Goal: Task Accomplishment & Management: Use online tool/utility

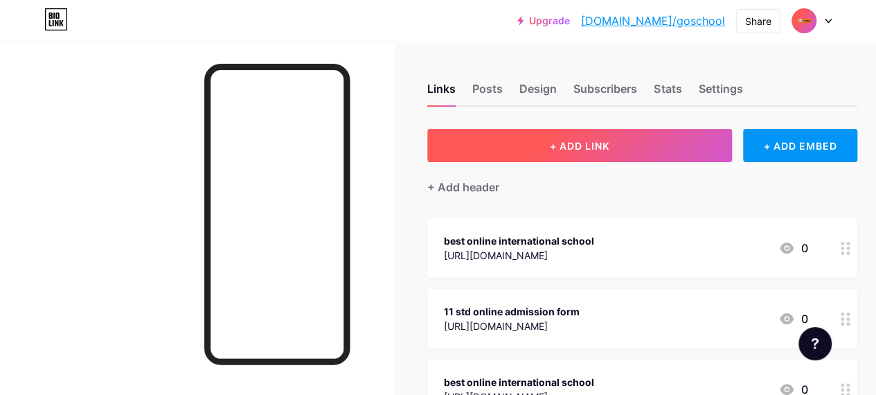
click at [609, 154] on button "+ ADD LINK" at bounding box center [579, 145] width 305 height 33
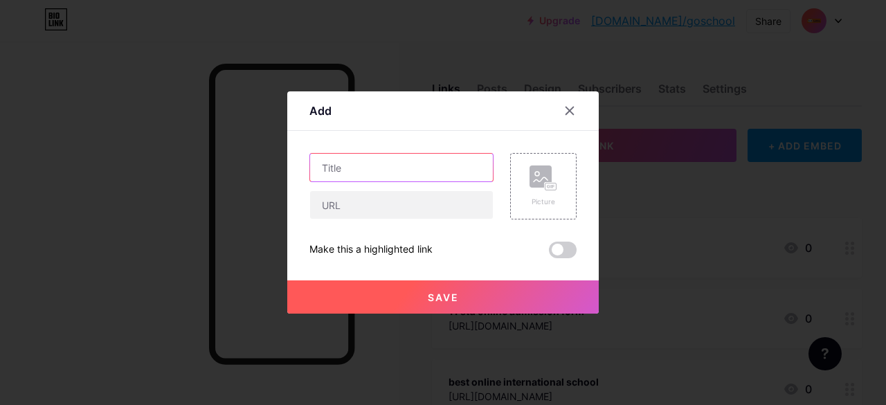
click at [389, 171] on input "text" at bounding box center [401, 168] width 183 height 28
paste input "Flexible and Accredited Homeschooling Programs Only at GoSchool"
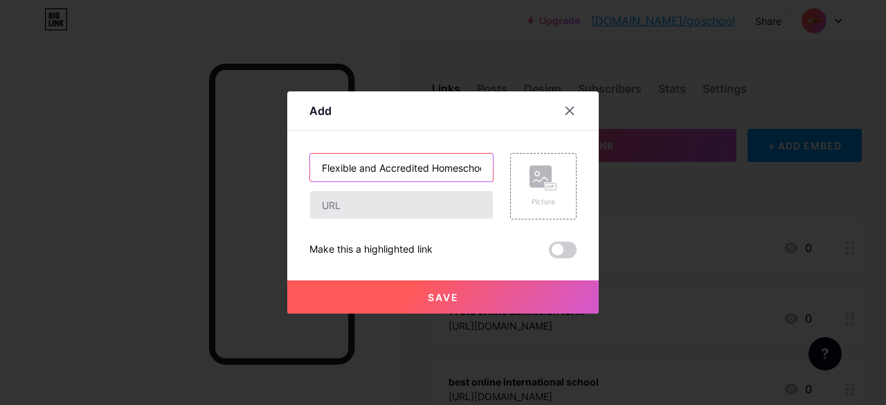
scroll to position [0, 150]
type input "Flexible and Accredited Homeschooling Programs Only at GoSchool"
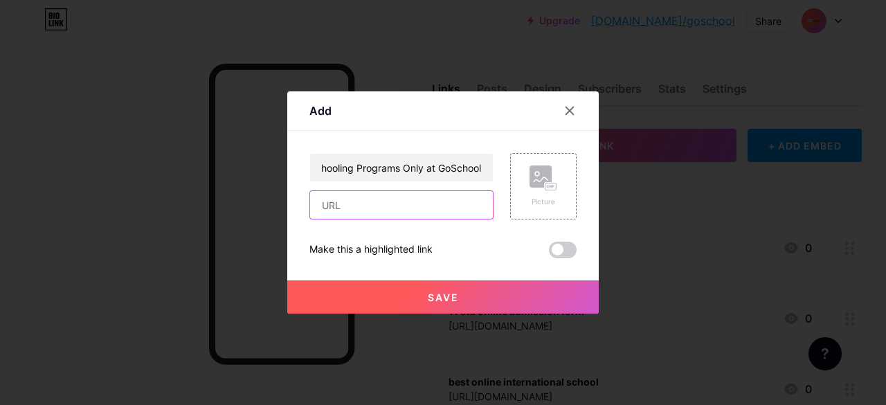
click at [370, 213] on input "text" at bounding box center [401, 205] width 183 height 28
paste input "[URL][DOMAIN_NAME]"
type input "[URL][DOMAIN_NAME]"
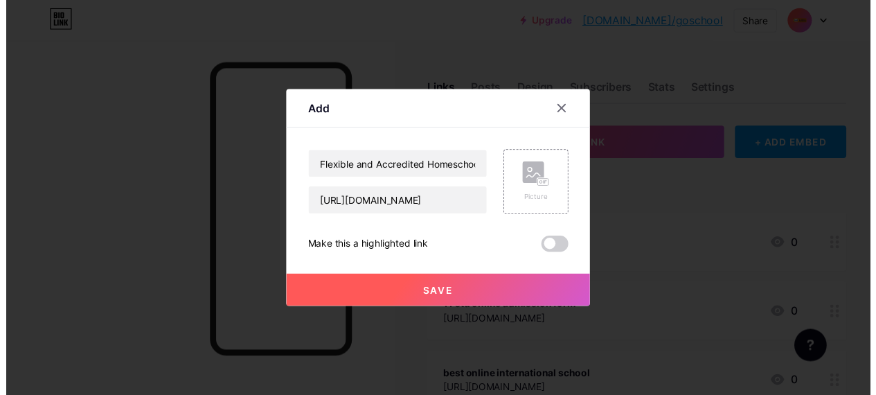
scroll to position [0, 0]
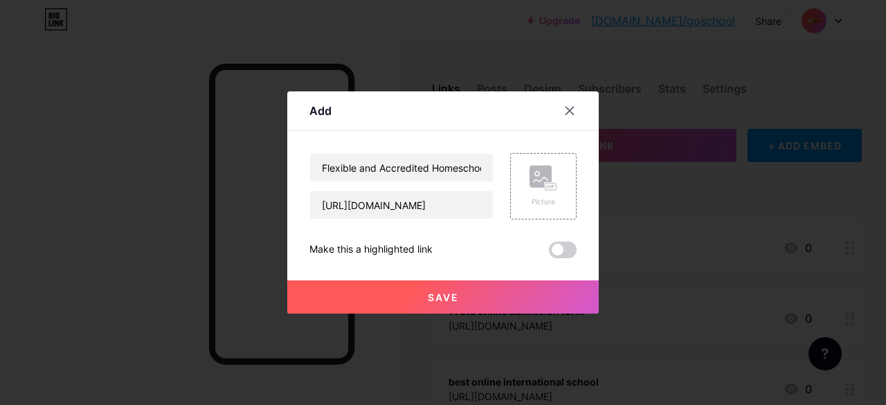
click at [568, 258] on span at bounding box center [563, 250] width 28 height 17
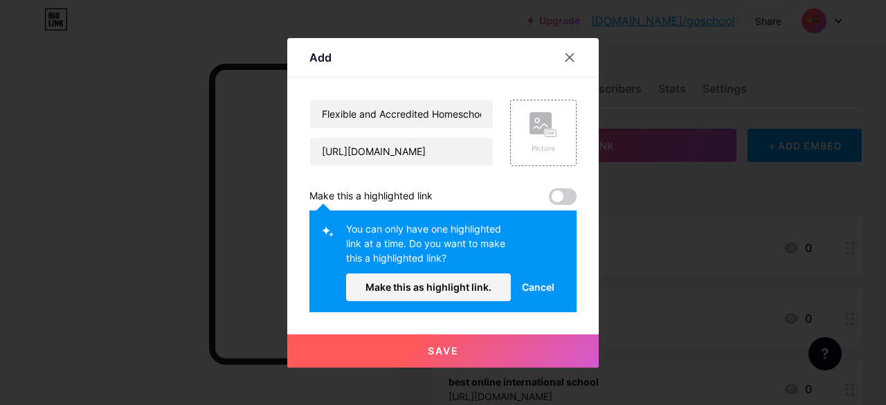
click at [565, 195] on span at bounding box center [563, 196] width 28 height 17
click at [458, 354] on button "Save" at bounding box center [442, 350] width 311 height 33
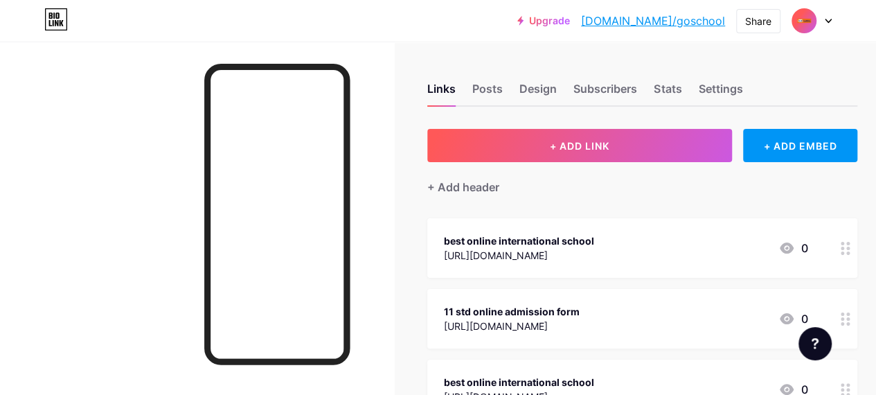
click at [694, 23] on link "[DOMAIN_NAME]/goschool" at bounding box center [653, 20] width 144 height 17
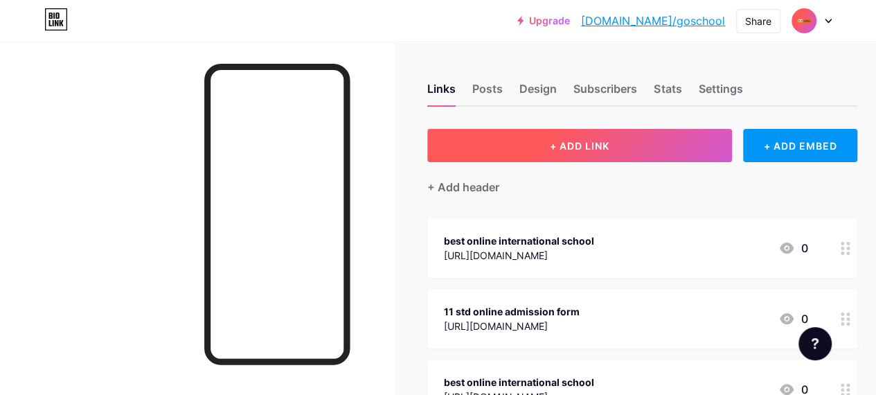
click at [527, 156] on button "+ ADD LINK" at bounding box center [579, 145] width 305 height 33
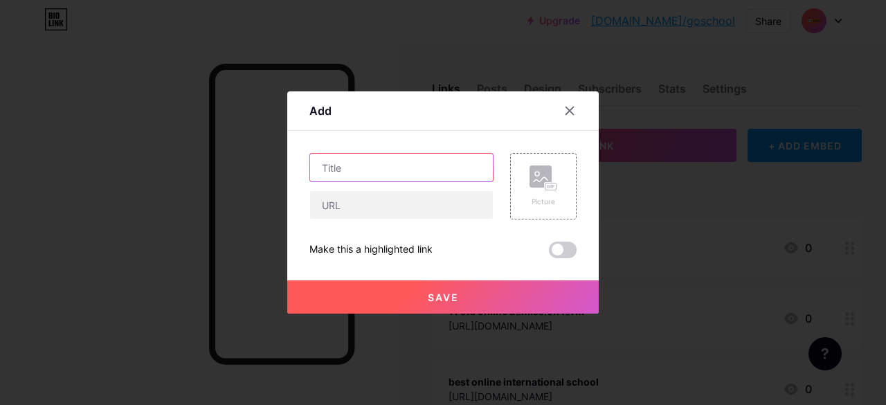
click at [338, 176] on input "text" at bounding box center [401, 168] width 183 height 28
paste input "Why GoSchool is the Best [PERSON_NAME] Edexcel Online School for K–12 Learners"
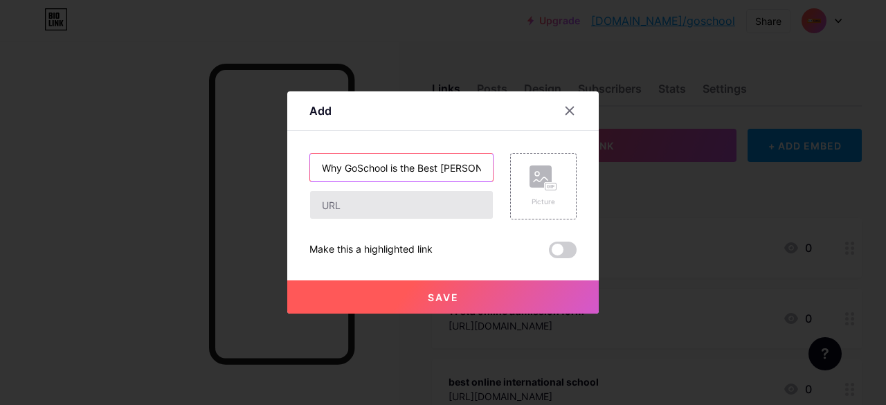
scroll to position [0, 184]
type input "Why GoSchool is the Best [PERSON_NAME] Edexcel Online School for K–12 Learners"
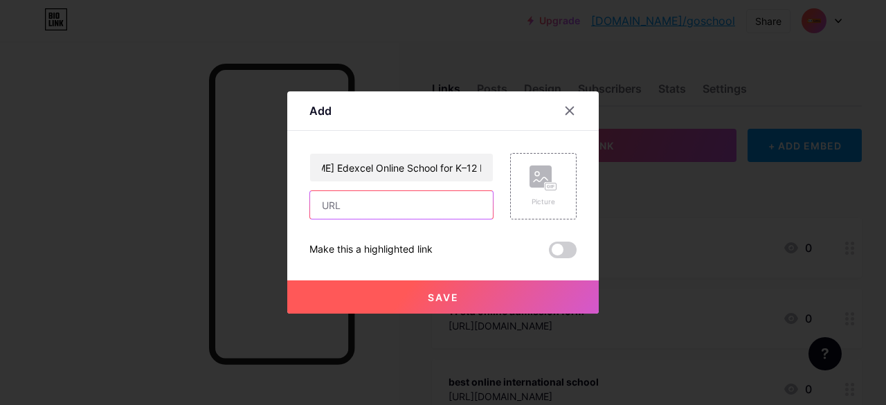
click at [333, 197] on input "text" at bounding box center [401, 205] width 183 height 28
paste input "[URL][DOMAIN_NAME][PERSON_NAME]"
type input "[URL][DOMAIN_NAME][PERSON_NAME]"
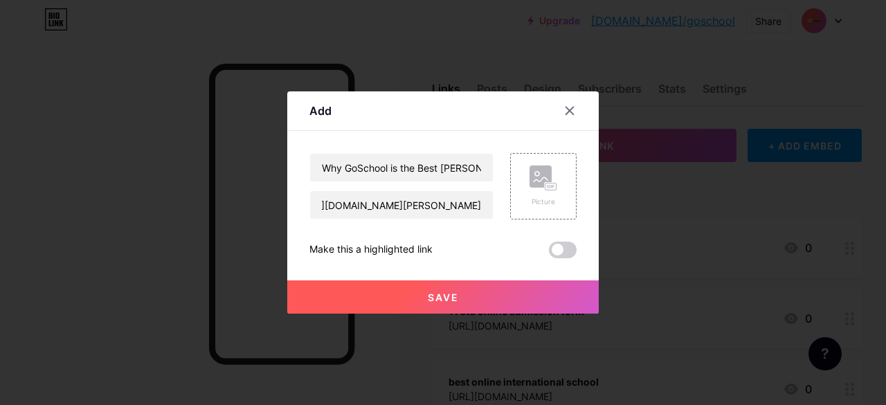
click at [548, 252] on div "Make this a highlighted link" at bounding box center [442, 250] width 267 height 17
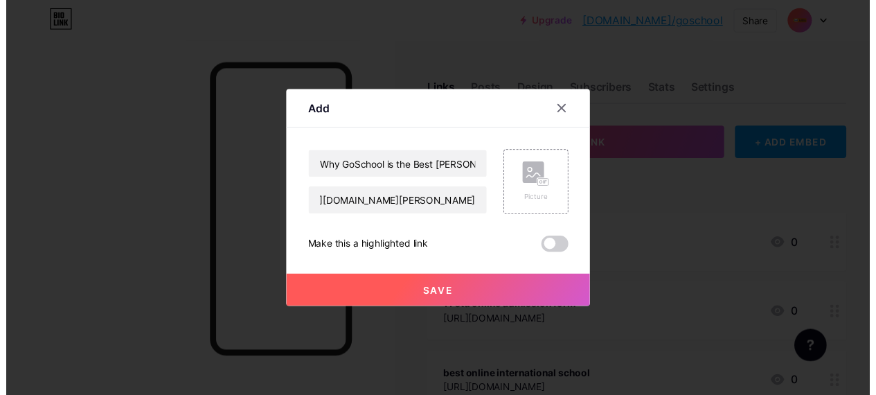
scroll to position [0, 0]
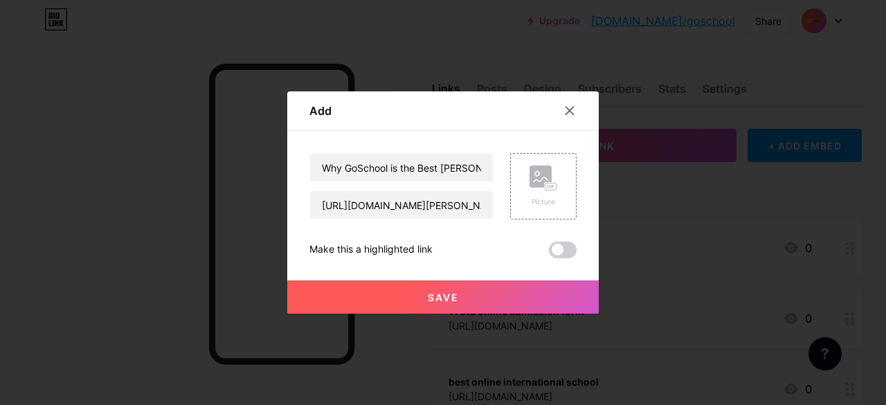
click at [556, 251] on span at bounding box center [563, 250] width 28 height 17
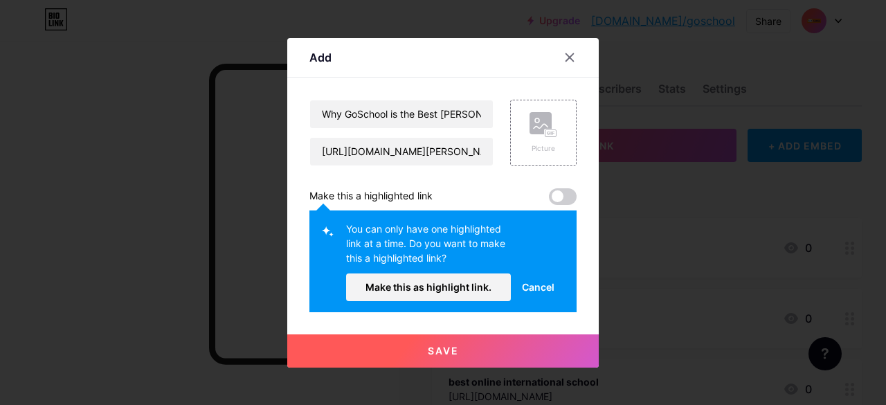
click at [464, 350] on button "Save" at bounding box center [442, 350] width 311 height 33
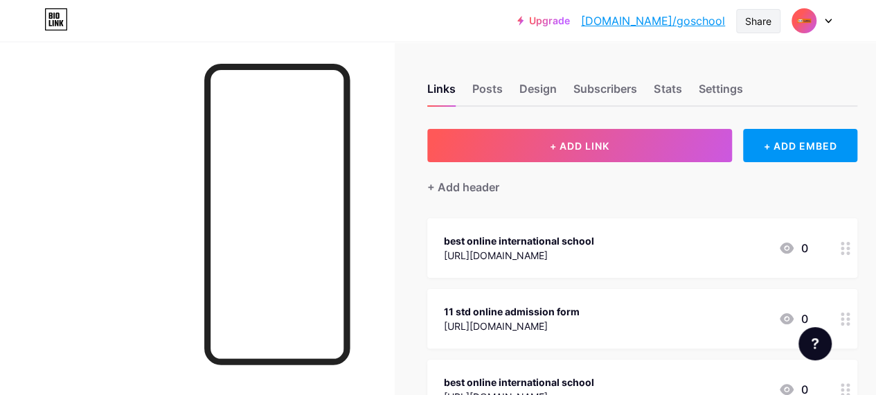
click at [763, 24] on div "Share" at bounding box center [758, 21] width 26 height 15
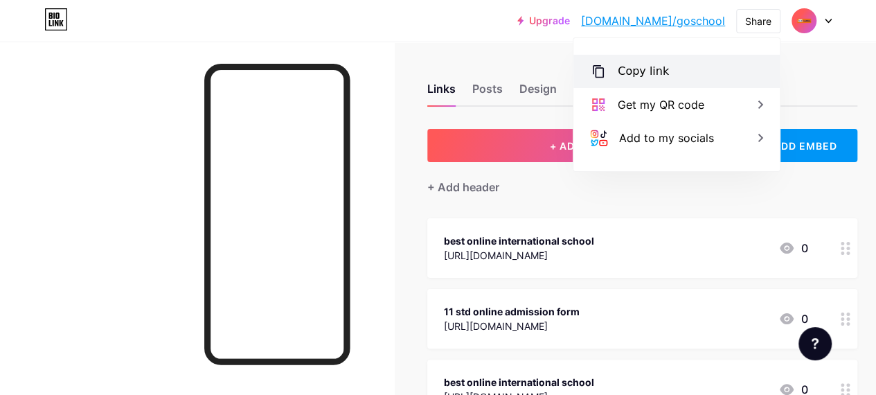
click at [678, 78] on div "Copy link" at bounding box center [676, 71] width 206 height 33
